Goal: Task Accomplishment & Management: Use online tool/utility

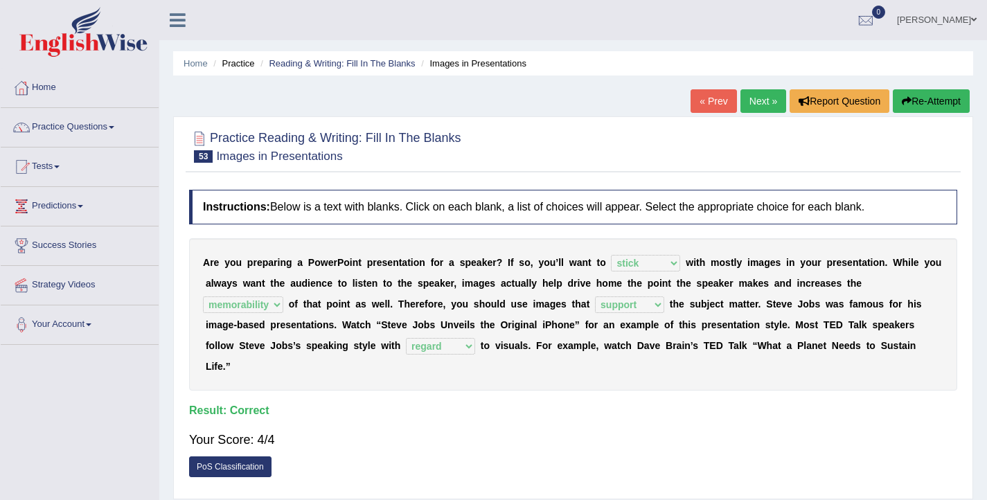
select select "stick"
select select "memorability"
select select "support"
select select "regard"
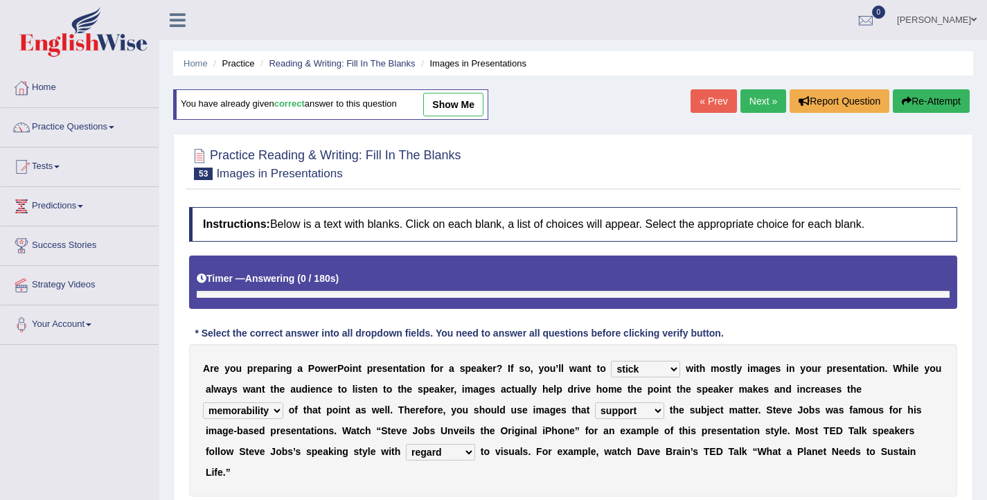
select select "stick"
select select "memorability"
select select "support"
select select "regard"
